Goal: Navigation & Orientation: Find specific page/section

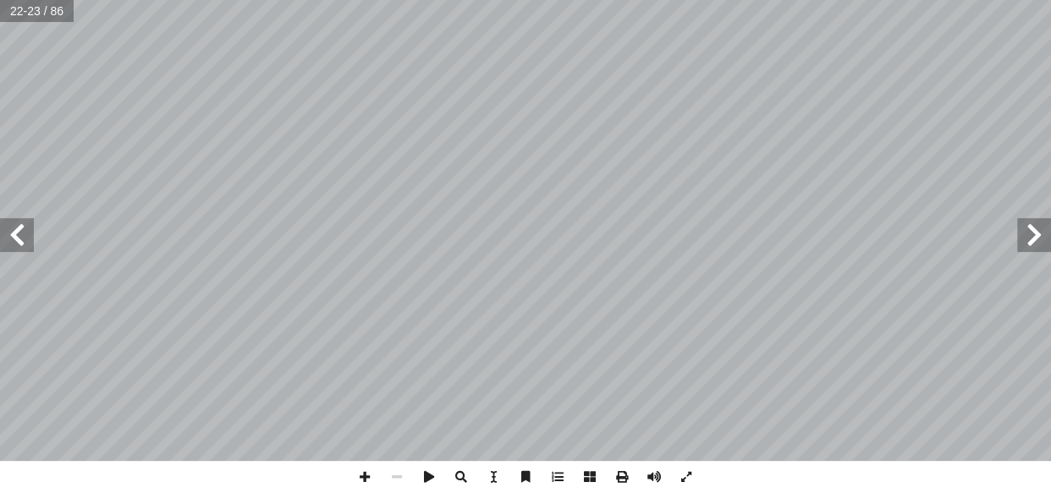
click at [13, 250] on span at bounding box center [17, 235] width 34 height 34
click at [1039, 250] on span at bounding box center [1034, 235] width 34 height 34
click at [364, 476] on span at bounding box center [365, 477] width 32 height 32
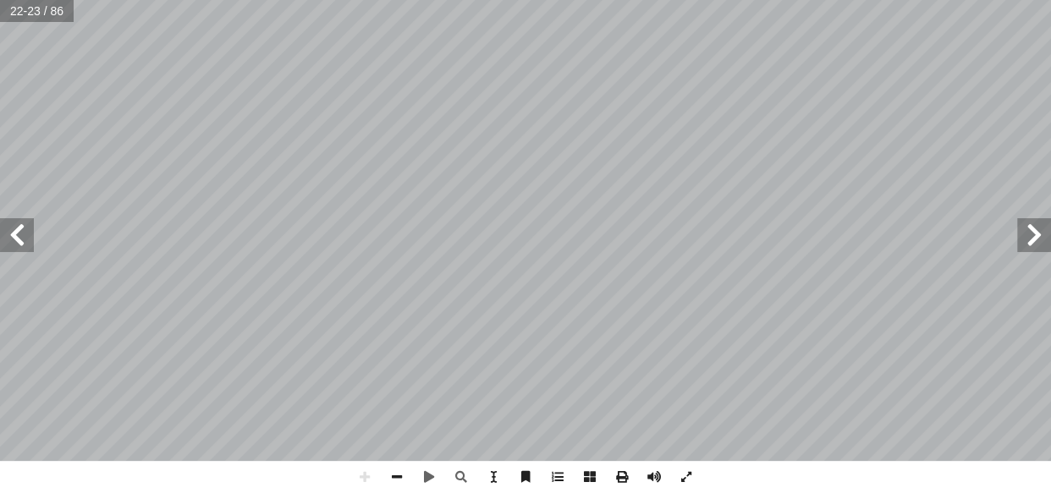
click at [25, 238] on span at bounding box center [17, 235] width 34 height 34
click at [1026, 245] on span at bounding box center [1034, 235] width 34 height 34
click at [384, 474] on span at bounding box center [397, 477] width 32 height 32
click at [361, 482] on span at bounding box center [365, 477] width 32 height 32
click at [389, 478] on span at bounding box center [397, 477] width 32 height 32
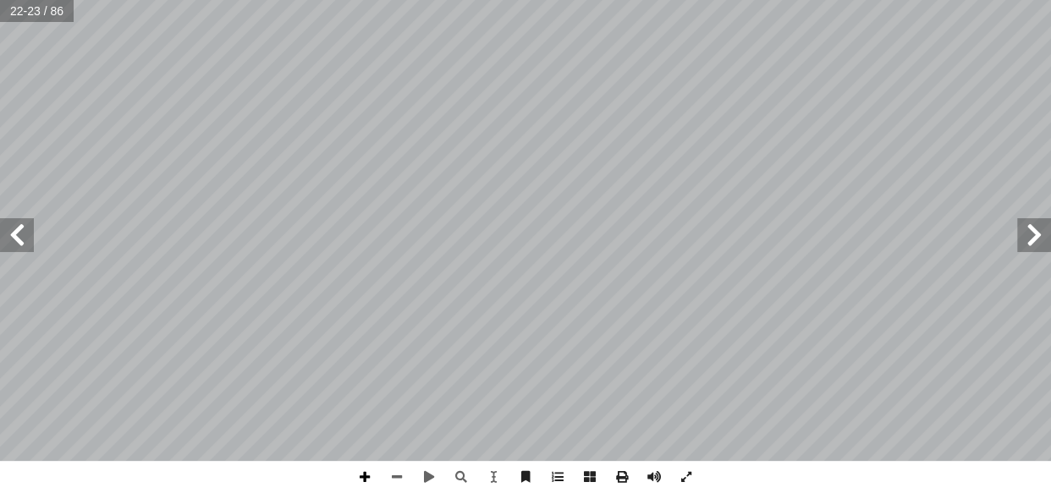
click at [367, 468] on span at bounding box center [365, 477] width 32 height 32
click at [21, 245] on span at bounding box center [17, 235] width 34 height 34
click at [388, 479] on span at bounding box center [397, 477] width 32 height 32
click at [26, 250] on span at bounding box center [17, 235] width 34 height 34
click at [1034, 234] on span at bounding box center [1034, 235] width 34 height 34
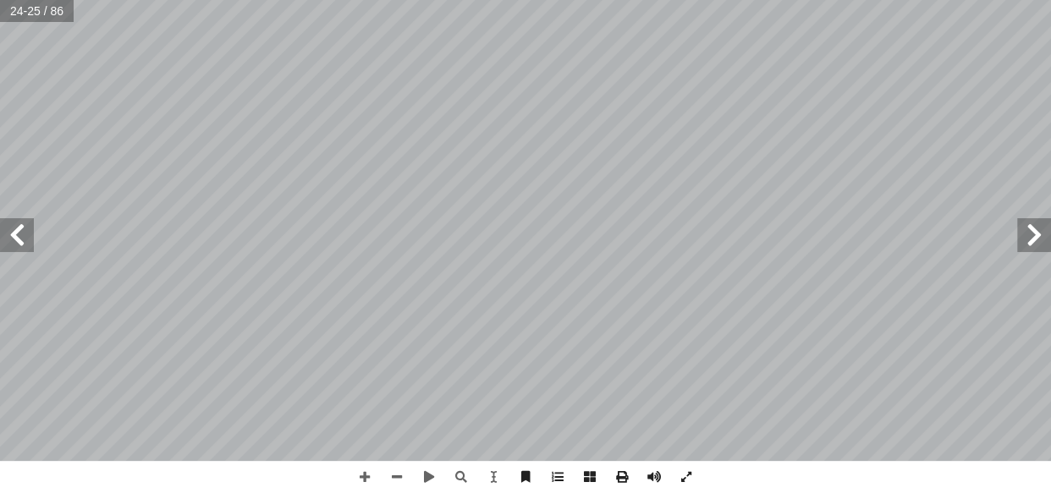
click at [20, 243] on span at bounding box center [17, 235] width 34 height 34
click at [362, 473] on span at bounding box center [365, 477] width 32 height 32
